Goal: Information Seeking & Learning: Learn about a topic

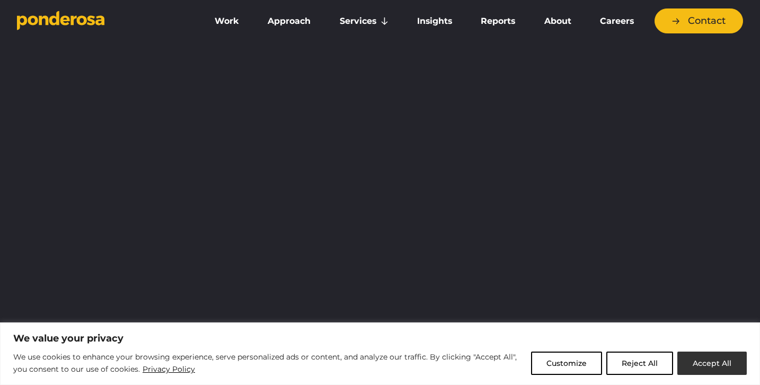
click at [691, 365] on button "Accept All" at bounding box center [711, 362] width 69 height 23
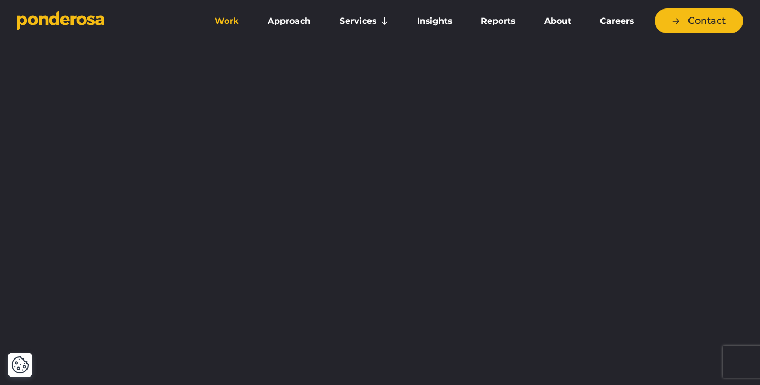
click at [234, 21] on link "Work" at bounding box center [226, 21] width 49 height 22
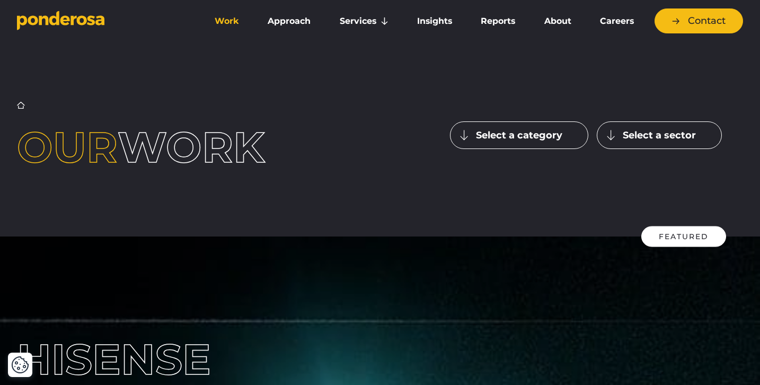
click at [72, 25] on icon "Go to homepage" at bounding box center [60, 21] width 87 height 20
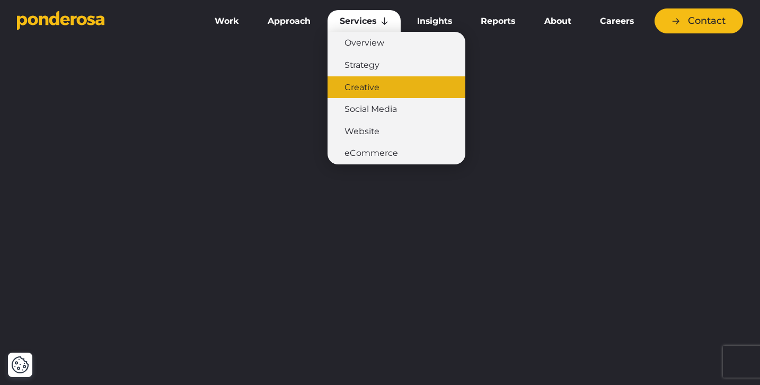
click at [384, 87] on link "Creative" at bounding box center [397, 87] width 138 height 22
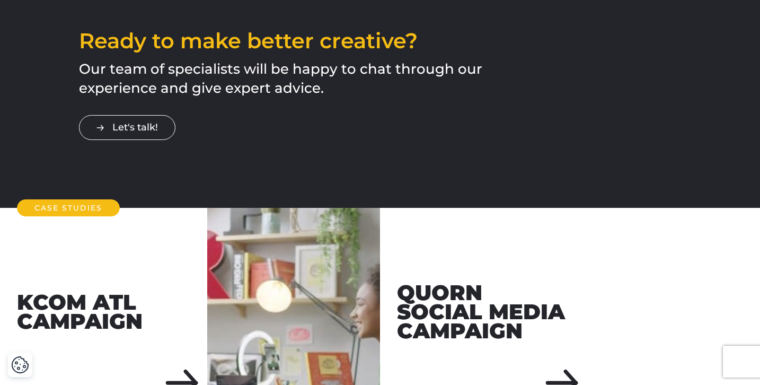
scroll to position [1813, 0]
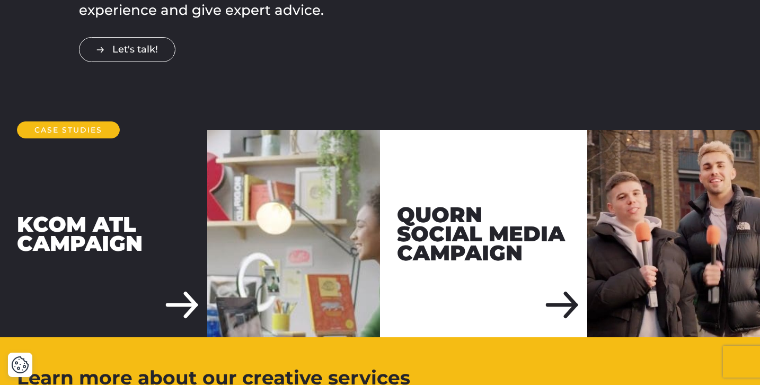
click at [129, 211] on div "KCOM ATL Campaign" at bounding box center [103, 233] width 207 height 207
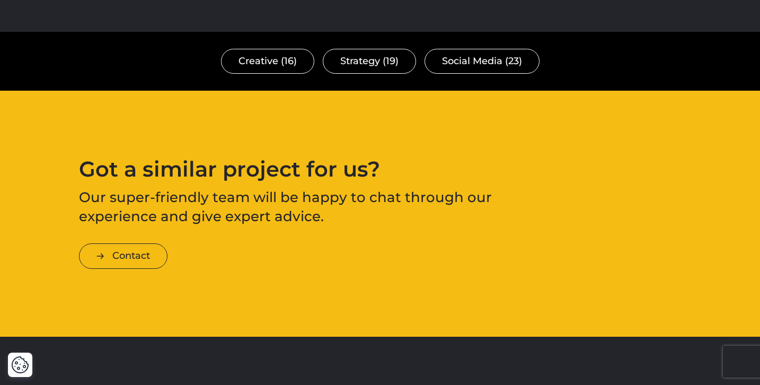
scroll to position [2625, 0]
